Goal: Task Accomplishment & Management: Manage account settings

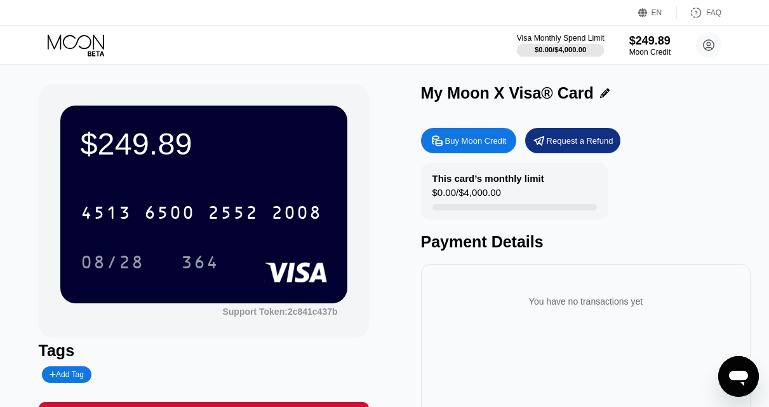
click at [556, 36] on div "Visa Monthly Spend Limit" at bounding box center [561, 38] width 88 height 9
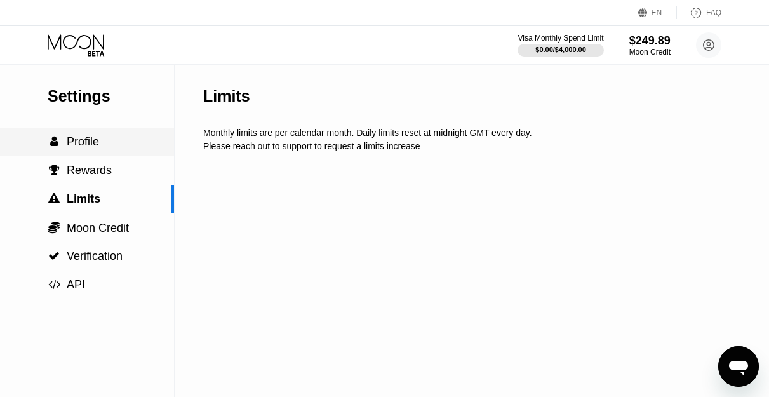
click at [85, 143] on span "Profile" at bounding box center [83, 141] width 32 height 13
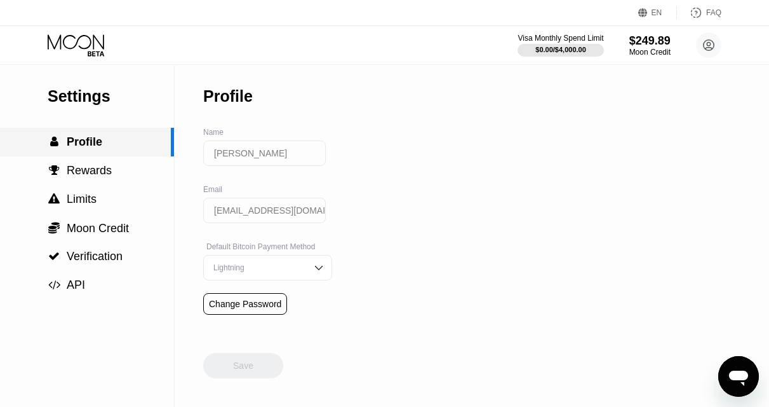
click at [82, 147] on span "Profile" at bounding box center [85, 141] width 36 height 13
click at [76, 33] on div "Visa Monthly Spend Limit $0.00 / $4,000.00 $249.89 Moon Credit Donald donaldfie…" at bounding box center [384, 45] width 769 height 38
click at [76, 38] on icon at bounding box center [77, 45] width 59 height 22
